Goal: Task Accomplishment & Management: Use online tool/utility

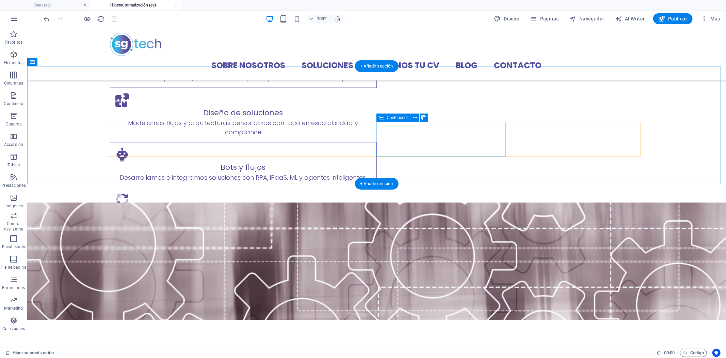
scroll to position [416, 0]
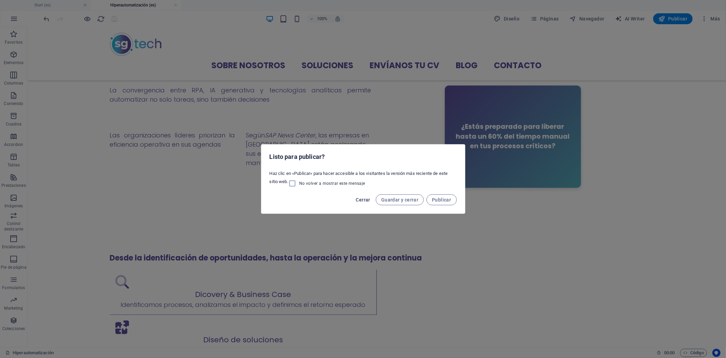
click at [366, 198] on span "Cerrar" at bounding box center [363, 199] width 14 height 5
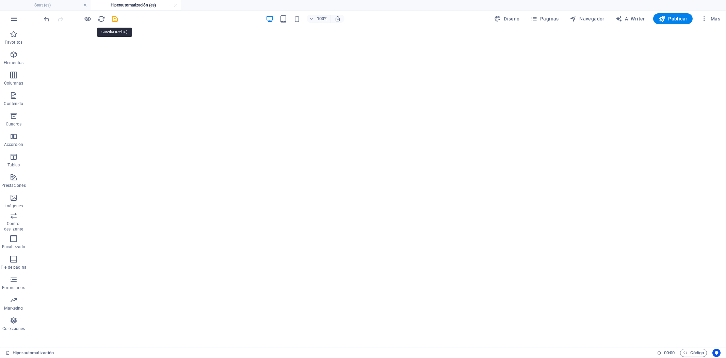
click at [116, 17] on icon "save" at bounding box center [115, 19] width 8 height 8
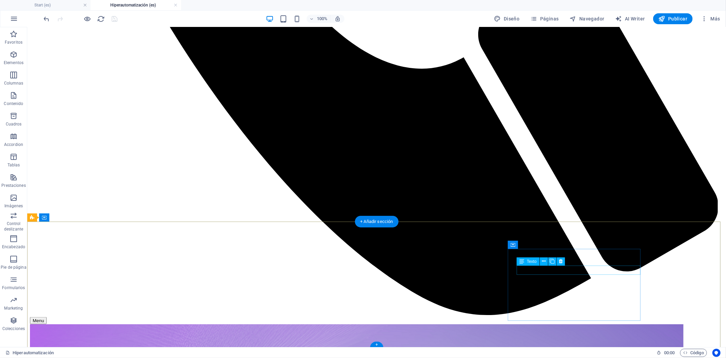
scroll to position [922, 0]
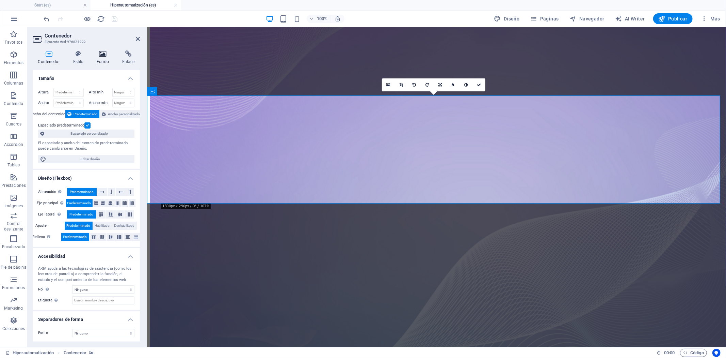
click at [103, 57] on icon at bounding box center [103, 53] width 23 height 7
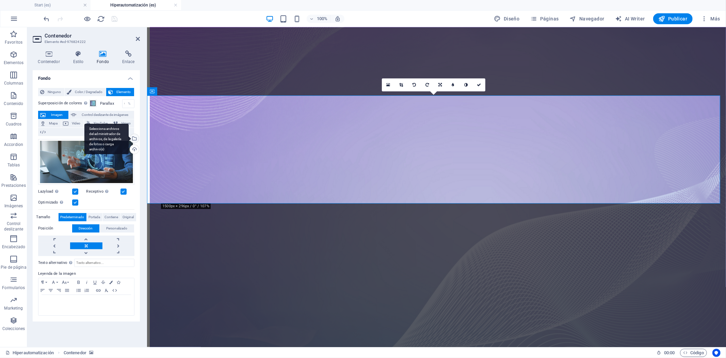
click at [136, 137] on div "Selecciona archivos del administrador de archivos, de la galería de fotos o car…" at bounding box center [134, 139] width 10 height 10
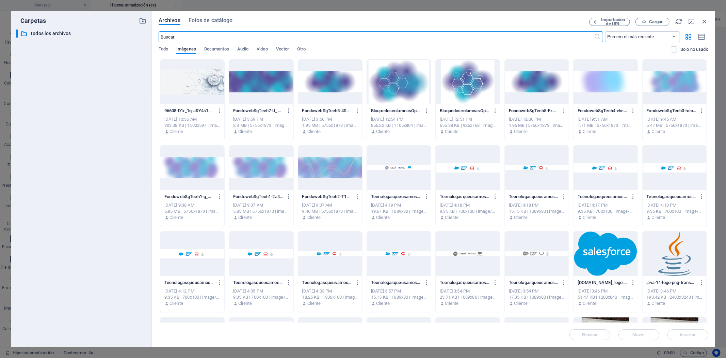
scroll to position [936, 0]
click at [259, 89] on div at bounding box center [261, 82] width 64 height 44
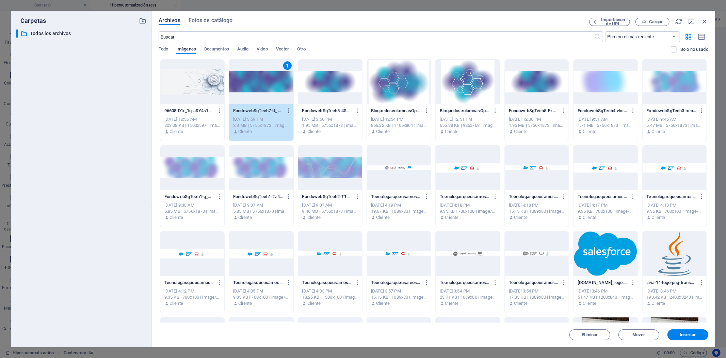
click at [259, 89] on div "1" at bounding box center [261, 82] width 64 height 44
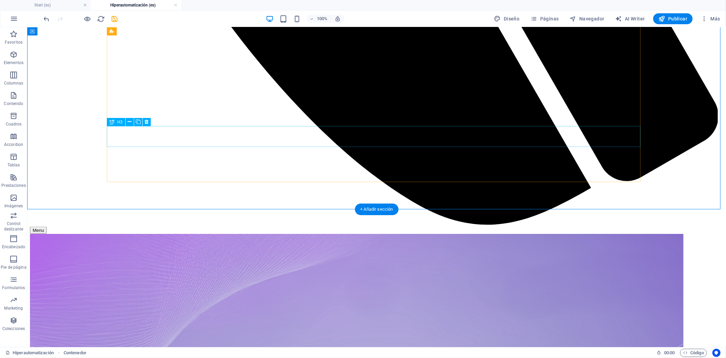
scroll to position [808, 0]
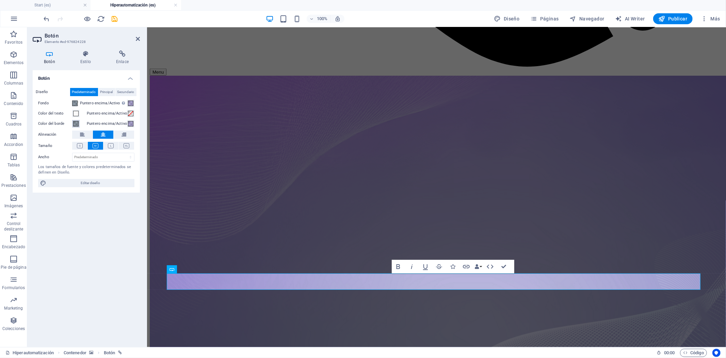
click at [76, 123] on span at bounding box center [75, 123] width 5 height 5
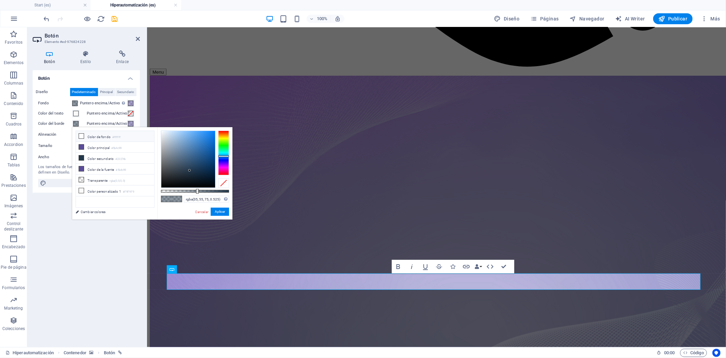
click at [100, 137] on li "Color de fondo #ffffff" at bounding box center [115, 136] width 78 height 11
type input "rgba(255, 255, 255, 0.525)"
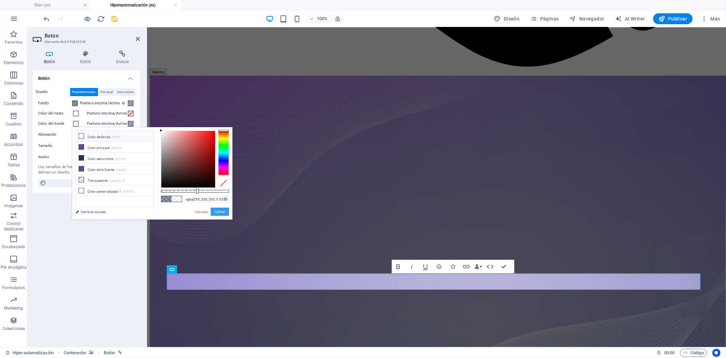
click at [223, 212] on button "Aplicar" at bounding box center [220, 211] width 18 height 8
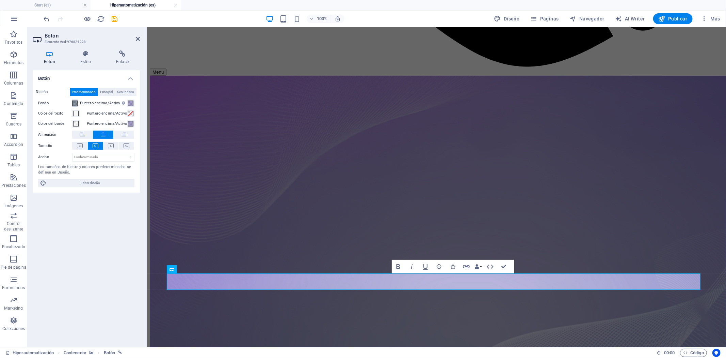
click at [76, 106] on span at bounding box center [74, 102] width 5 height 5
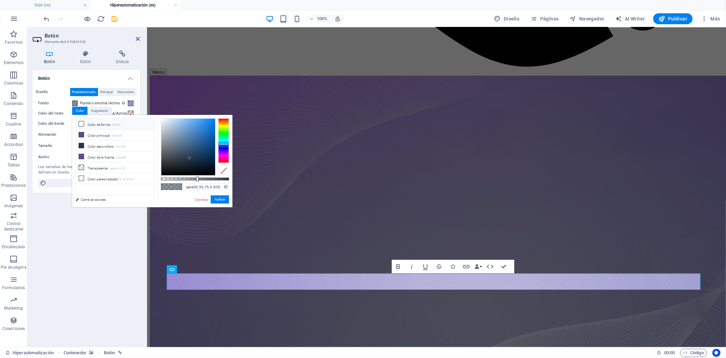
click at [107, 124] on li "Color de fondo #ffffff" at bounding box center [115, 124] width 78 height 11
type input "rgba(255, 255, 255, 0.525)"
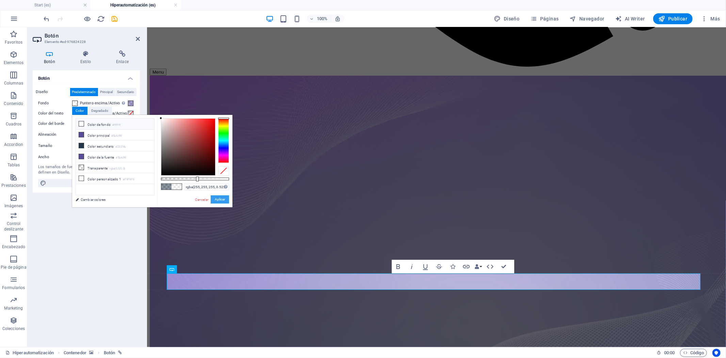
click at [218, 200] on button "Aplicar" at bounding box center [220, 199] width 18 height 8
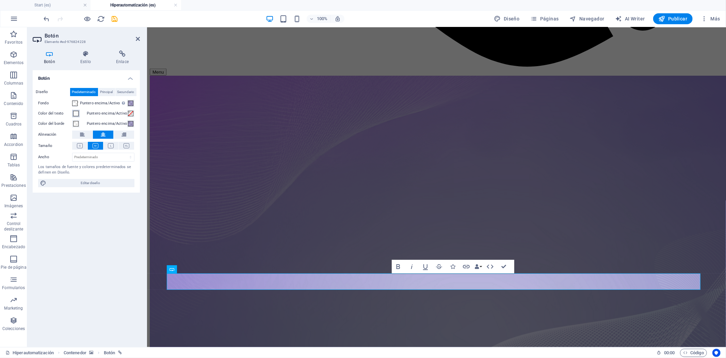
click at [78, 114] on span at bounding box center [75, 113] width 5 height 5
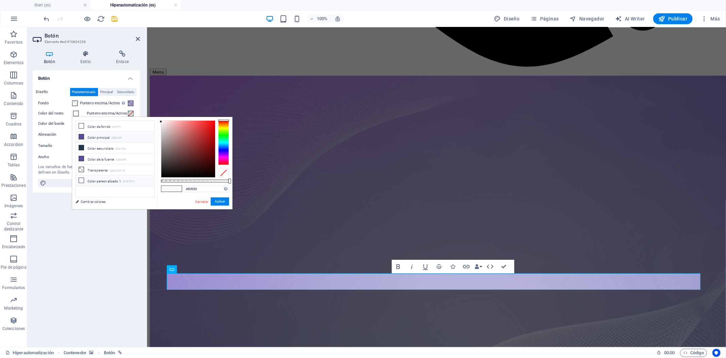
click at [108, 140] on li "Color principal #5b4c99" at bounding box center [115, 136] width 78 height 11
type input "#5b4c99"
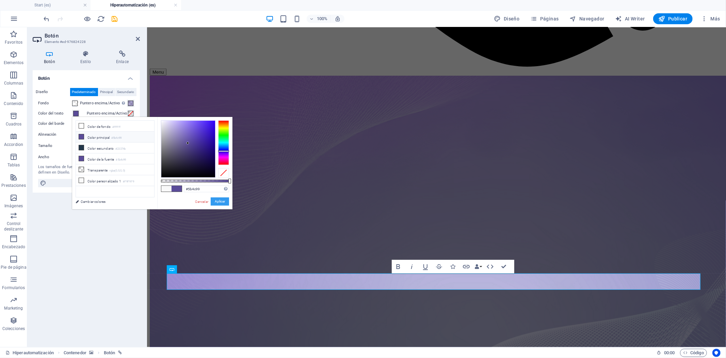
click at [219, 205] on button "Aplicar" at bounding box center [220, 201] width 18 height 8
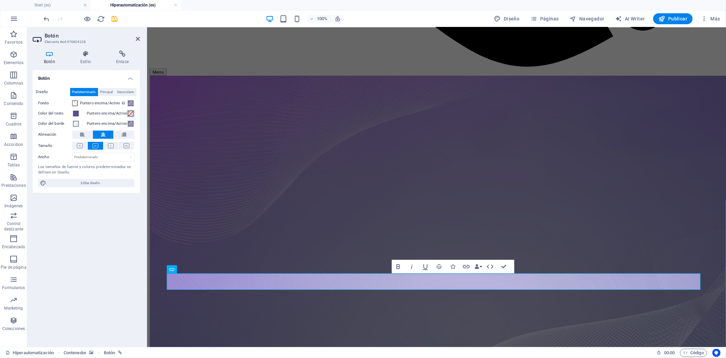
click at [131, 113] on span at bounding box center [130, 113] width 5 height 5
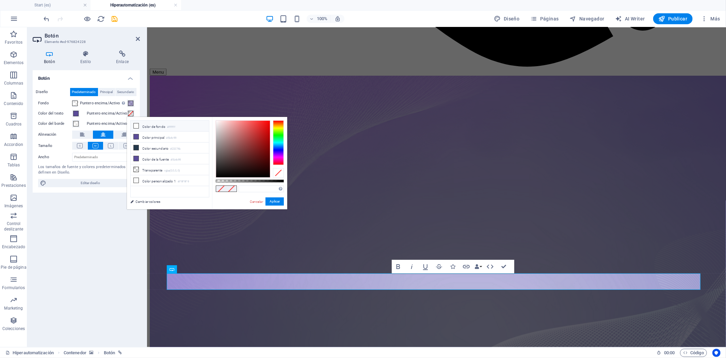
click at [154, 127] on li "Color de fondo #ffffff" at bounding box center [170, 126] width 78 height 11
type input "#ffffff"
click at [278, 199] on button "Aplicar" at bounding box center [275, 201] width 18 height 8
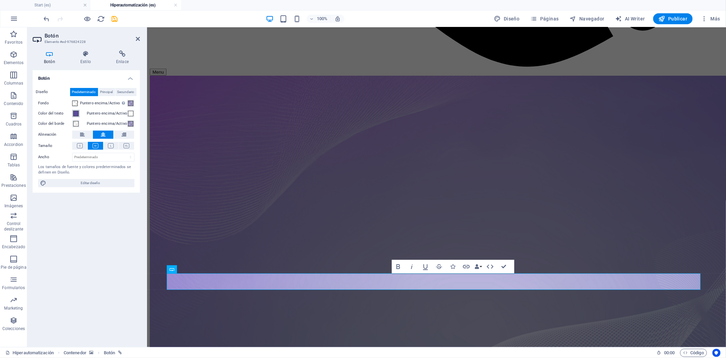
click at [74, 114] on span at bounding box center [75, 113] width 5 height 5
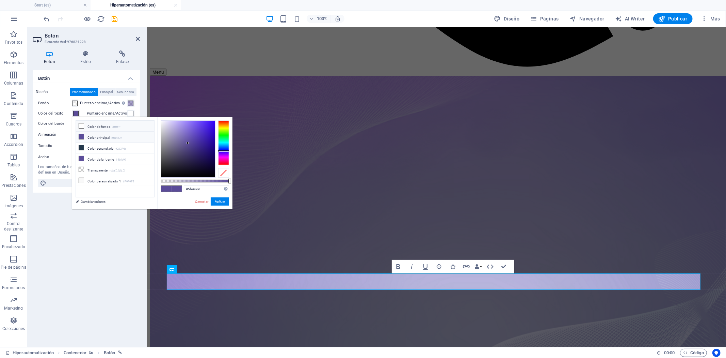
click at [106, 127] on li "Color de fondo #ffffff" at bounding box center [115, 126] width 78 height 11
type input "#ffffff"
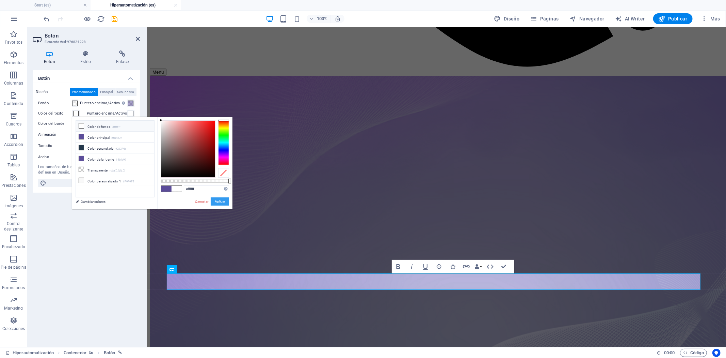
click at [223, 203] on button "Aplicar" at bounding box center [220, 201] width 18 height 8
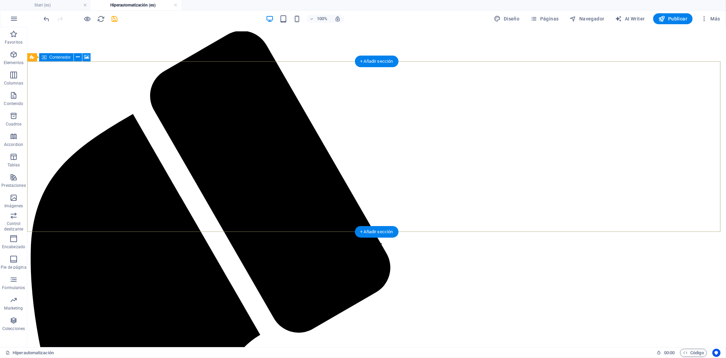
scroll to position [0, 0]
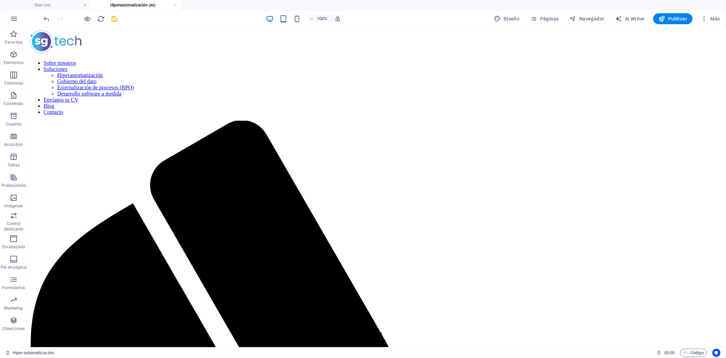
click at [120, 14] on div "100% Diseño Páginas Navegador AI Writer Publicar Más" at bounding box center [383, 18] width 681 height 11
drag, startPoint x: 115, startPoint y: 19, endPoint x: 205, endPoint y: 21, distance: 90.6
click at [114, 19] on icon "save" at bounding box center [115, 19] width 8 height 8
click at [553, 17] on span "Páginas" at bounding box center [545, 18] width 28 height 7
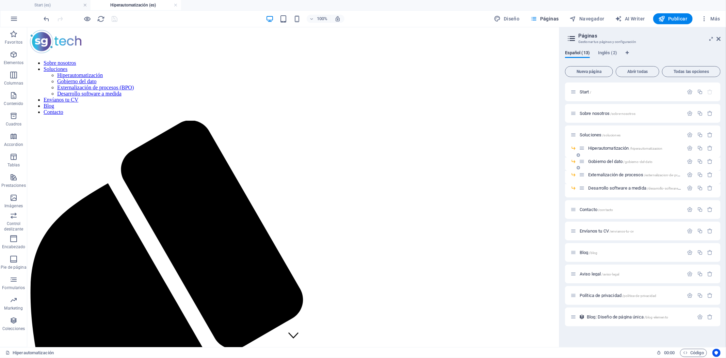
click at [610, 158] on div "Gobierno del dato /gobierno-del-dato" at bounding box center [631, 161] width 105 height 8
click at [609, 159] on span "Gobierno del dato /gobierno-del-dato" at bounding box center [621, 161] width 64 height 5
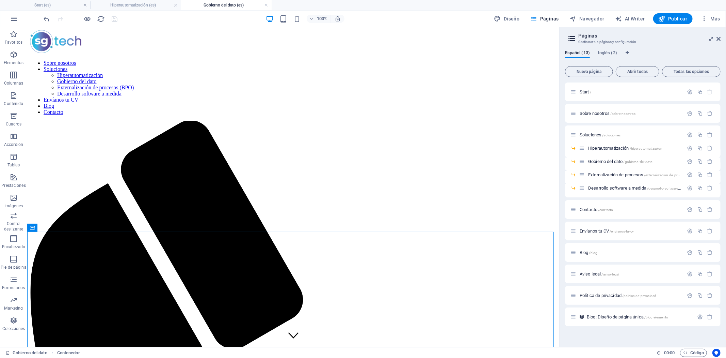
click at [722, 37] on aside "Páginas Gestionar tus páginas y configuración Español (13) Inglés (2) Nueva pág…" at bounding box center [643, 186] width 167 height 319
click at [719, 38] on icon at bounding box center [719, 38] width 4 height 5
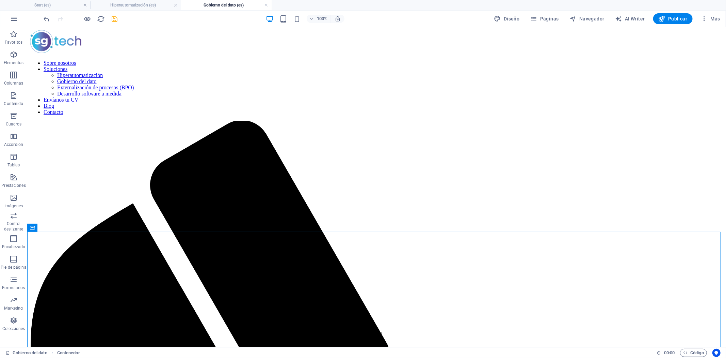
click at [117, 18] on icon "save" at bounding box center [115, 19] width 8 height 8
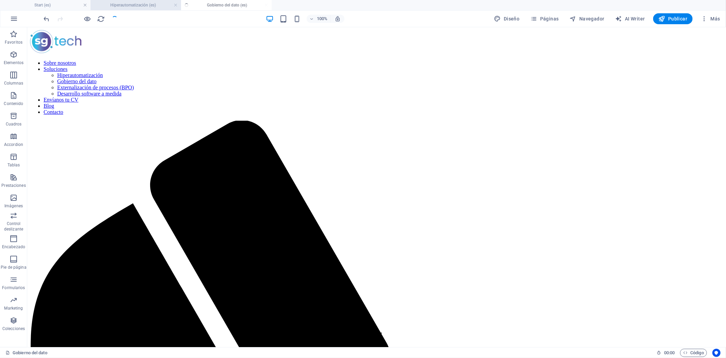
click at [124, 5] on h4 "Hiperautomatización (es)" at bounding box center [136, 4] width 91 height 7
click at [228, 5] on h4 "Gobierno del dato (es)" at bounding box center [226, 4] width 91 height 7
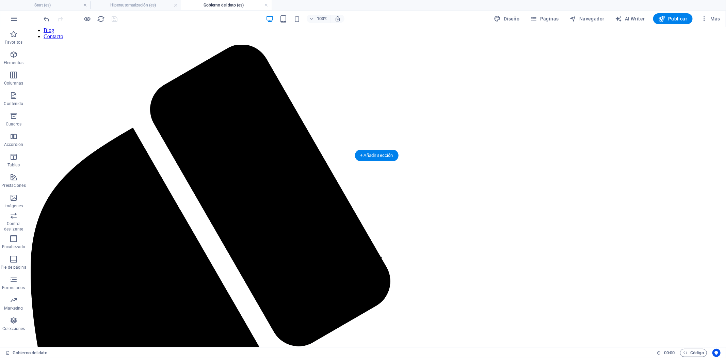
scroll to position [113, 0]
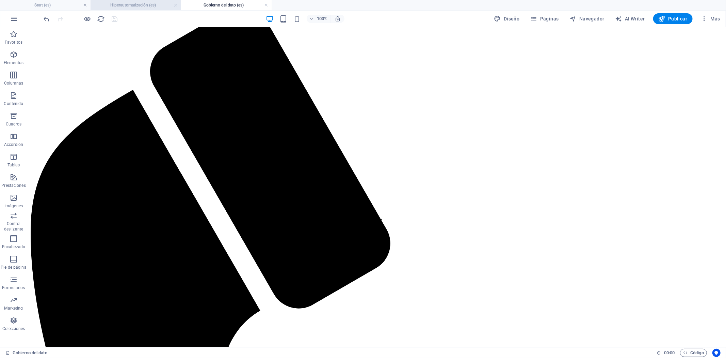
click at [125, 6] on h4 "Hiperautomatización (es)" at bounding box center [136, 4] width 91 height 7
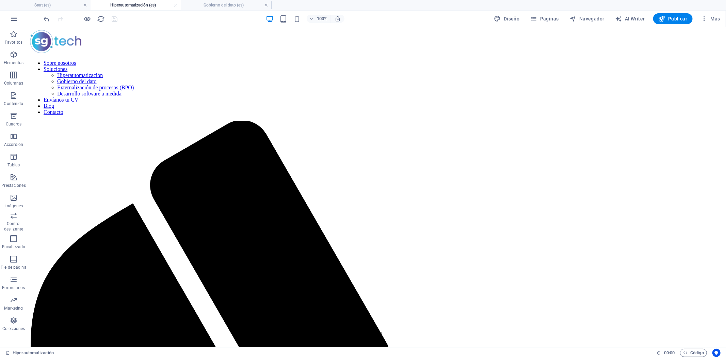
scroll to position [0, 0]
click at [556, 16] on span "Páginas" at bounding box center [545, 18] width 28 height 7
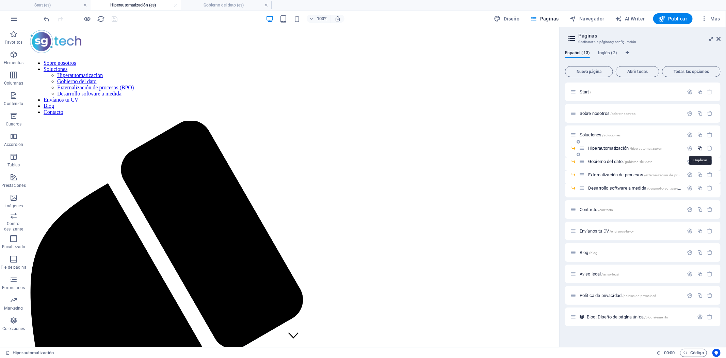
click at [699, 147] on icon "button" at bounding box center [701, 148] width 6 height 6
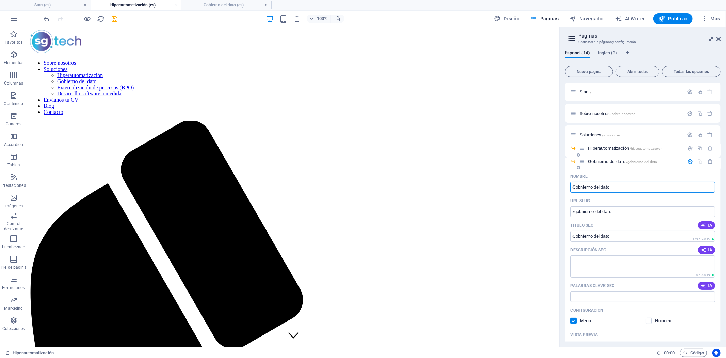
type input "Gobnierno del dato"
type input "/gobnierno-del-dato"
type input "Gobnierno del dato"
click at [583, 189] on input "Gobnierno del dato" at bounding box center [643, 187] width 145 height 11
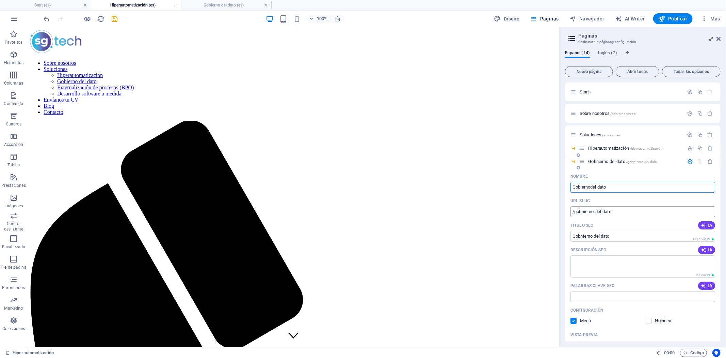
type input "Gobierno del dato"
type input "/gobiernodel-dato"
type input "Gobiernodel dato"
type input "Gobierno del dato"
type input "/gobierno-del-dato-14"
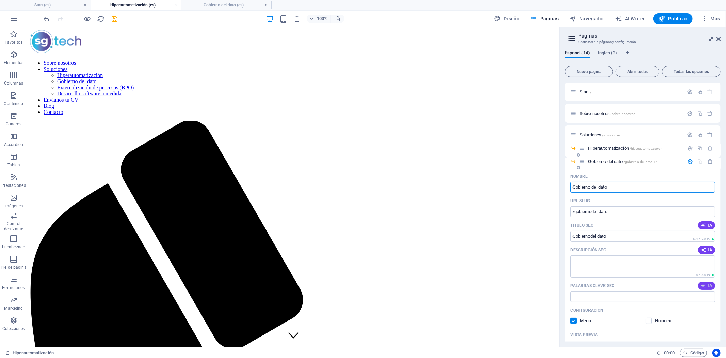
type input "Gobierno del dato"
click at [706, 288] on icon "button" at bounding box center [703, 285] width 5 height 5
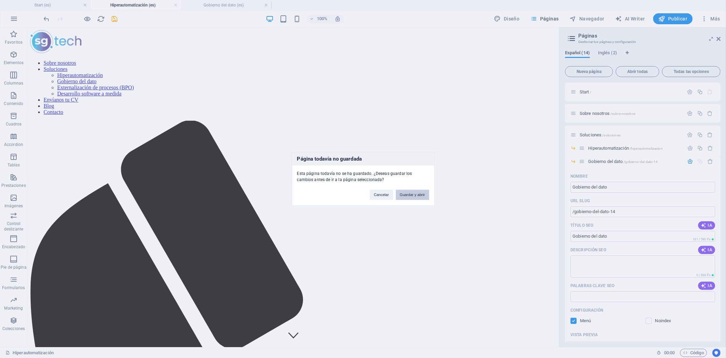
click at [414, 195] on button "Guardar y abrir" at bounding box center [412, 195] width 33 height 10
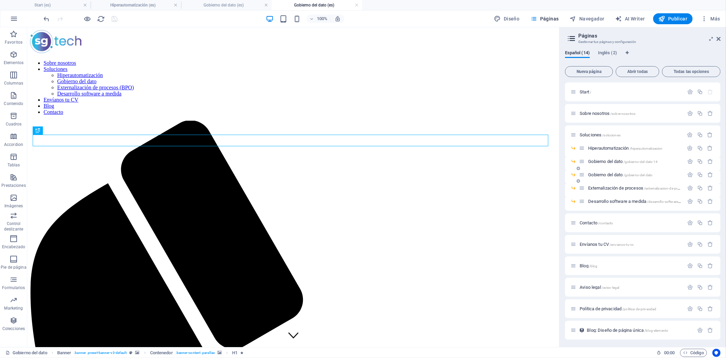
click at [605, 173] on span "Gobierno del dato /gobierno-del-dato" at bounding box center [621, 174] width 64 height 5
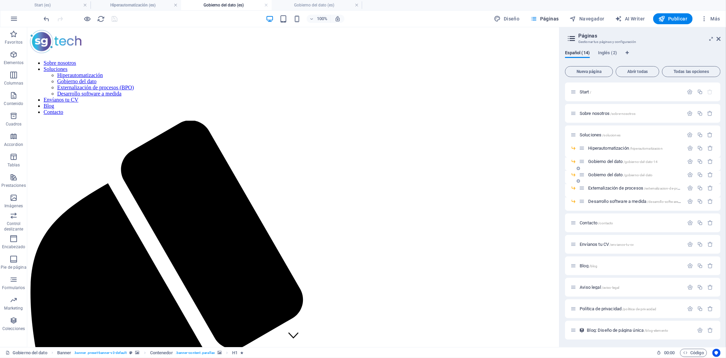
scroll to position [113, 0]
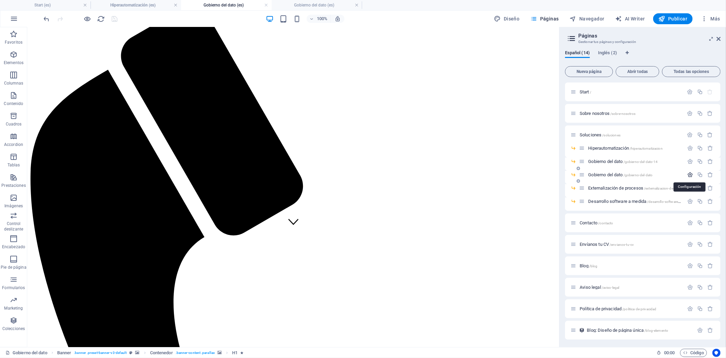
click at [690, 175] on icon "button" at bounding box center [691, 175] width 6 height 6
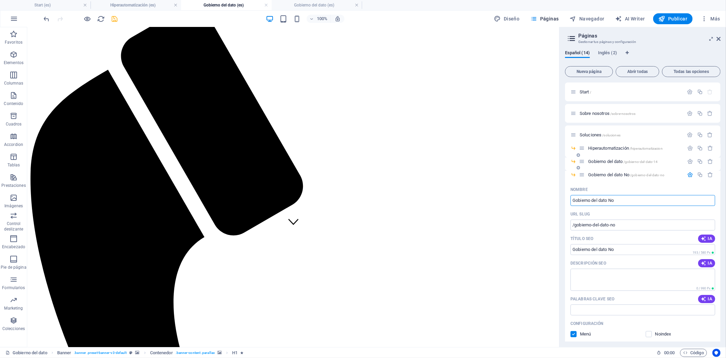
type input "Gobierno del dato No"
type input "/gobierno-del-dato-no"
type input "Gobierno del dato No"
click at [629, 160] on span "/gobierno-del-dato-14" at bounding box center [641, 162] width 34 height 4
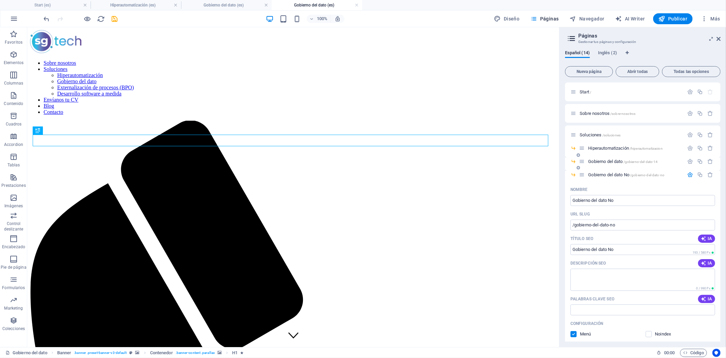
scroll to position [0, 0]
click at [625, 160] on span "Gobierno del dato /gobierno-del-dato-14" at bounding box center [623, 161] width 69 height 5
click at [604, 173] on span "Gobierno del dato No /gobierno-del-dato-no" at bounding box center [627, 174] width 76 height 5
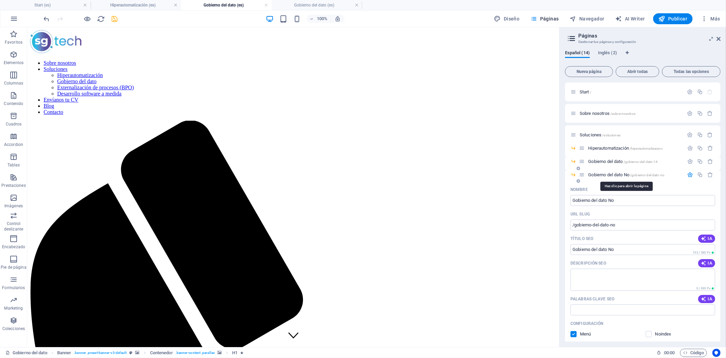
scroll to position [113, 0]
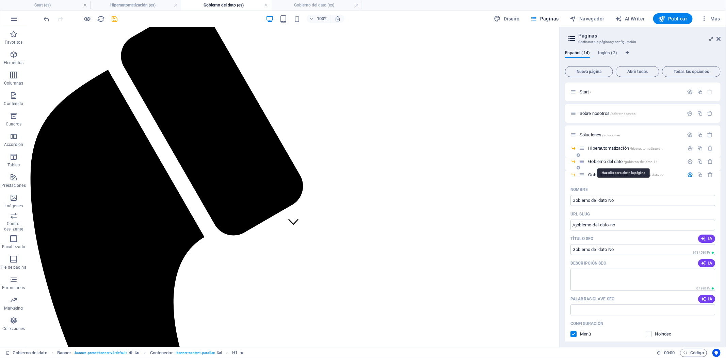
click at [605, 161] on span "Gobierno del dato /gobierno-del-dato-14" at bounding box center [623, 161] width 69 height 5
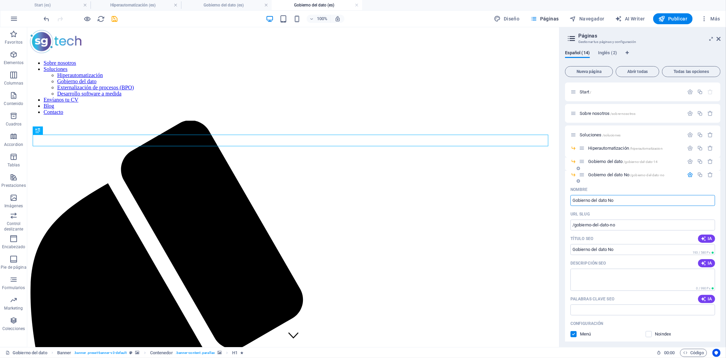
click at [617, 199] on input "Gobierno del dato No" at bounding box center [643, 200] width 145 height 11
type input "Gobierno del dato"
click at [622, 226] on input "/gobierno-del-dato-no" at bounding box center [643, 224] width 145 height 11
type input "/gobierno-del-dat"
type input "Gobierno del dato"
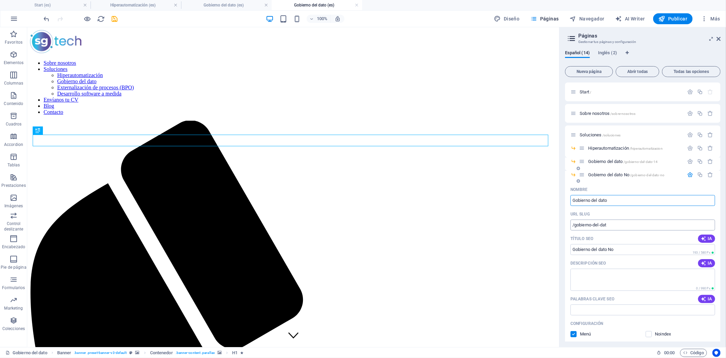
type input "/gobierno-del-da"
type input "Gobierno del dato"
type input "/gobierno-del-da"
click at [612, 200] on input "Gobierno del dato" at bounding box center [643, 200] width 145 height 11
click at [583, 157] on div "Gobierno del dato /gobierno-del-dato-14" at bounding box center [631, 161] width 105 height 8
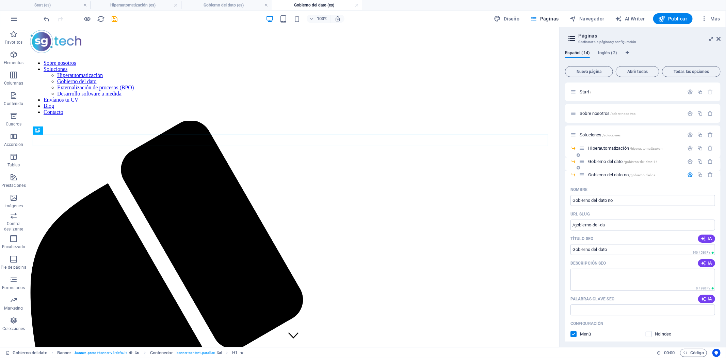
type input "Gobierno del dato no"
click at [625, 162] on span "Gobierno del dato /gobierno-del-dato-14" at bounding box center [623, 161] width 69 height 5
click at [688, 161] on icon "button" at bounding box center [691, 161] width 6 height 6
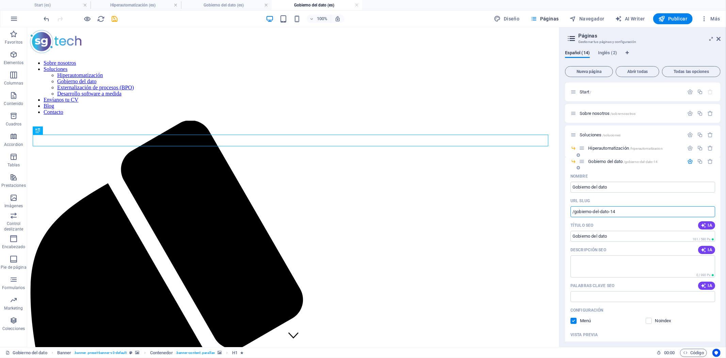
click at [631, 209] on input "/gobierno-del-dato-14" at bounding box center [643, 211] width 145 height 11
type input "/gobierno-del-dato"
click at [628, 184] on input "Gobierno del dato" at bounding box center [643, 187] width 145 height 11
click at [704, 250] on icon "button" at bounding box center [703, 249] width 5 height 5
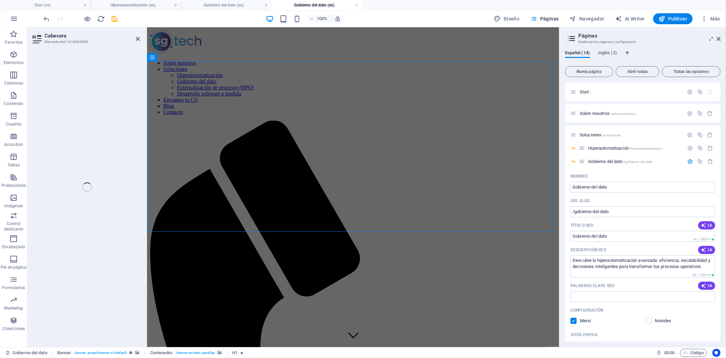
type textarea "Descubre la hiperautomatización avanzada: eficiencia, escalabilidad y decisione…"
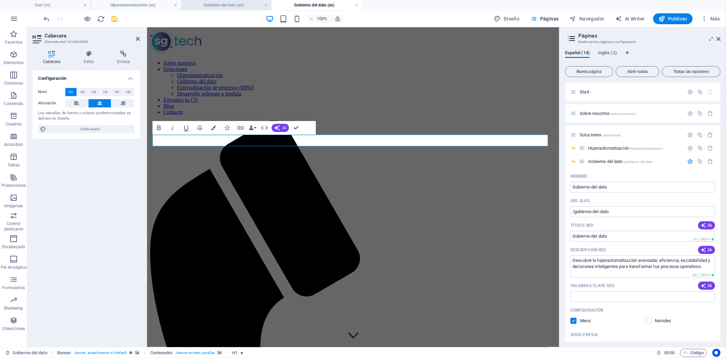
click at [210, 6] on h4 "Gobierno del dato (es)" at bounding box center [226, 4] width 91 height 7
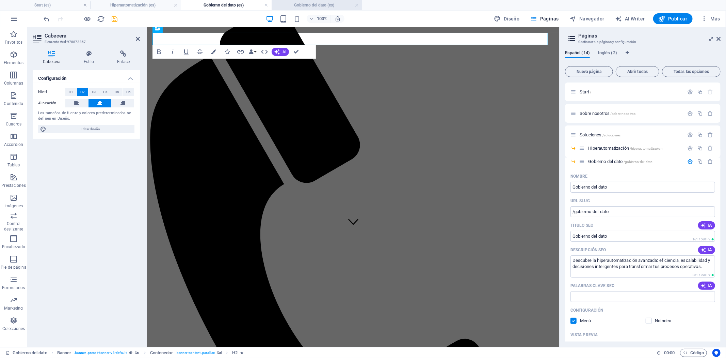
drag, startPoint x: 313, startPoint y: 5, endPoint x: 218, endPoint y: 53, distance: 106.2
click at [313, 5] on h4 "Gobierno del dato (es)" at bounding box center [317, 4] width 91 height 7
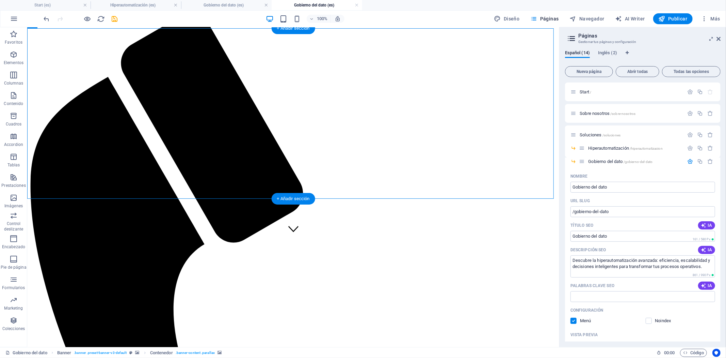
scroll to position [113, 0]
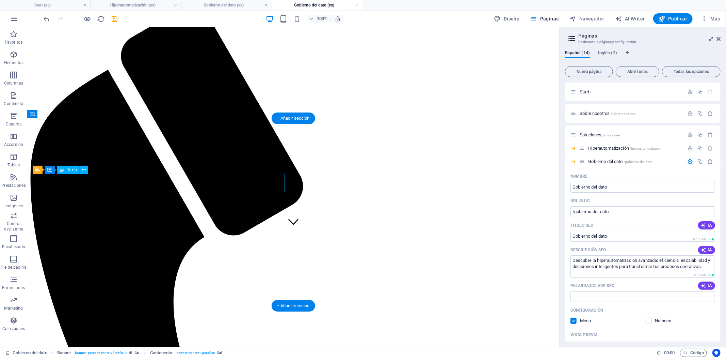
click at [106, 175] on div "H1 Banner Banner Contenedor H2 Referencia Contenedor H3 Separador Cuadrícula 1-…" at bounding box center [293, 186] width 532 height 319
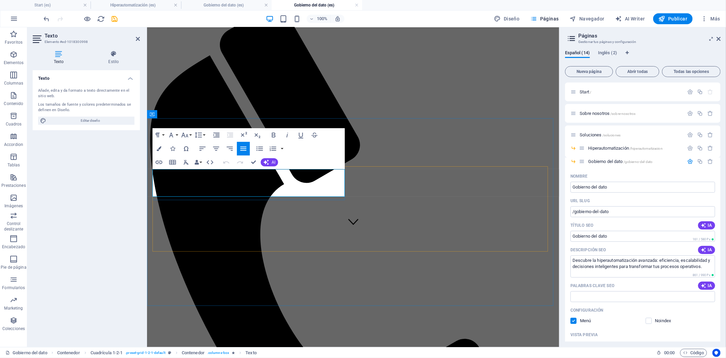
drag, startPoint x: 205, startPoint y: 191, endPoint x: 148, endPoint y: 173, distance: 59.2
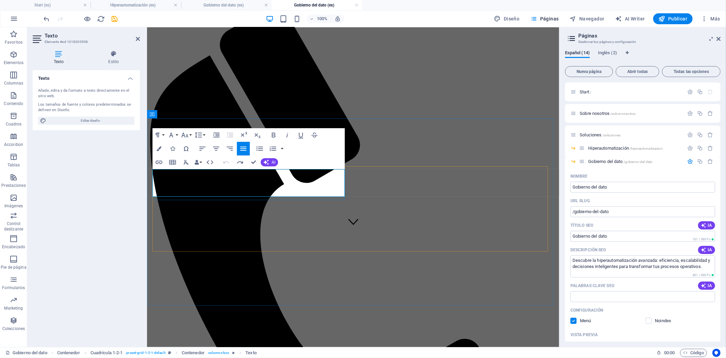
drag, startPoint x: 215, startPoint y: 191, endPoint x: 168, endPoint y: 177, distance: 49.0
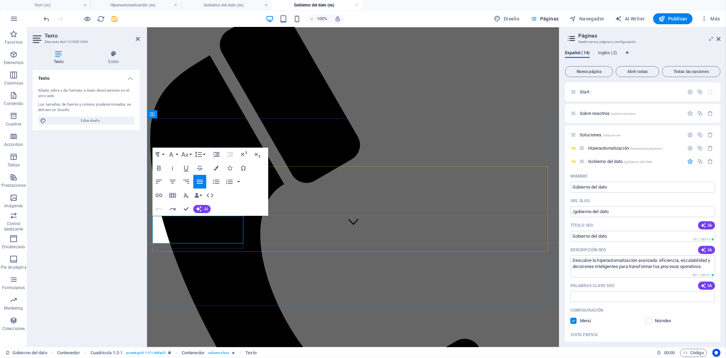
drag, startPoint x: 237, startPoint y: 239, endPoint x: 173, endPoint y: 223, distance: 65.8
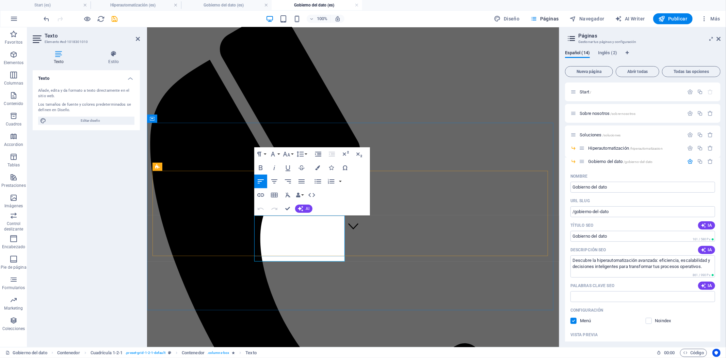
click at [116, 17] on icon "save" at bounding box center [115, 19] width 8 height 8
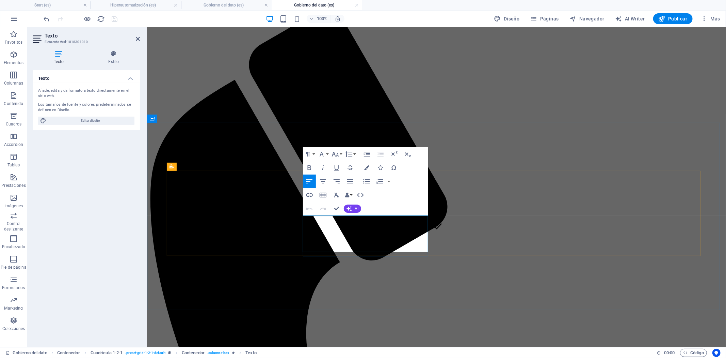
drag, startPoint x: 382, startPoint y: 248, endPoint x: 302, endPoint y: 215, distance: 86.6
drag, startPoint x: 386, startPoint y: 246, endPoint x: 325, endPoint y: 220, distance: 66.1
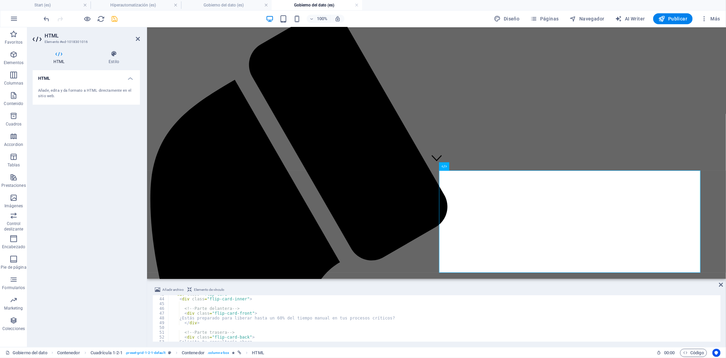
scroll to position [204, 0]
drag, startPoint x: 385, startPoint y: 316, endPoint x: 188, endPoint y: 315, distance: 196.5
click at [188, 315] on div "< div class = "flip-card" > < div class = "flip-card-inner" > <!-- Parte delant…" at bounding box center [444, 320] width 552 height 56
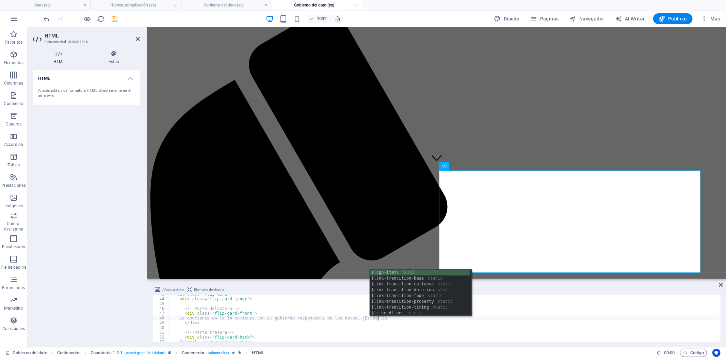
scroll to position [0, 17]
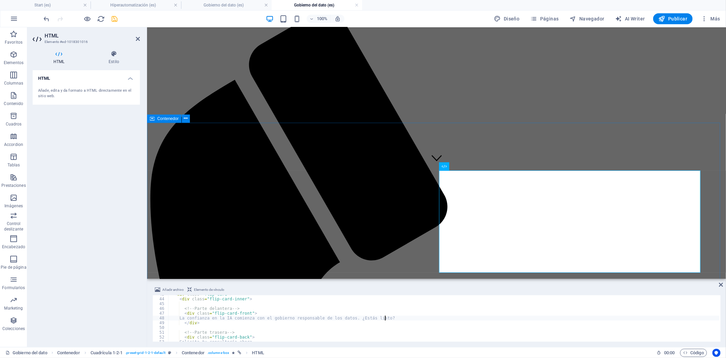
type textarea "La confianza en la IA comienza con el gobierno responsable de los datos. ¿Estás…"
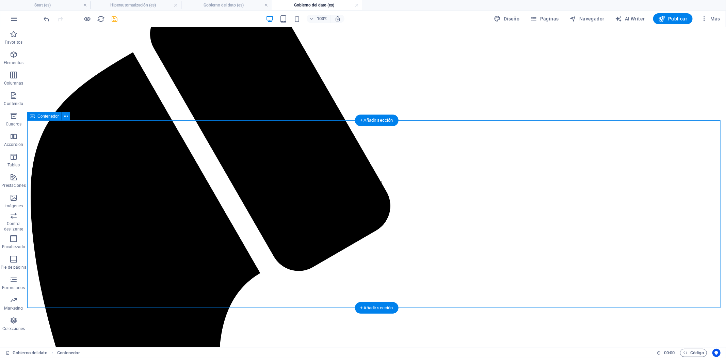
scroll to position [222, 0]
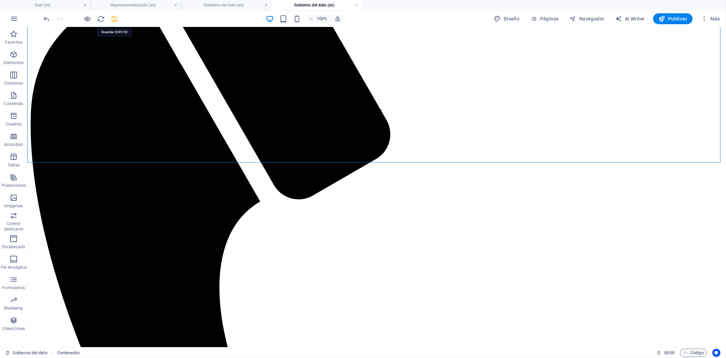
click at [114, 19] on icon "save" at bounding box center [115, 19] width 8 height 8
